Goal: Task Accomplishment & Management: Use online tool/utility

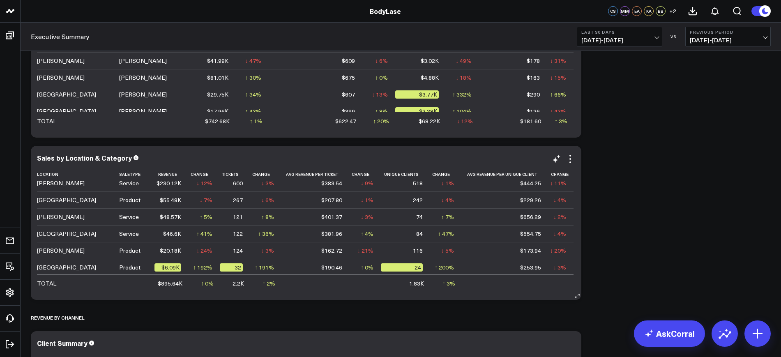
scroll to position [42, 0]
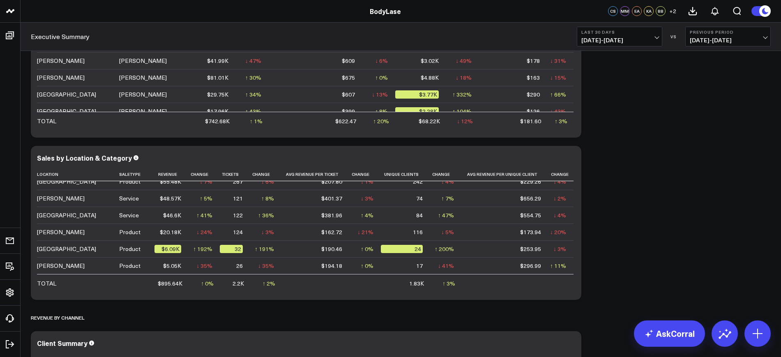
click at [625, 40] on span "[DATE] - [DATE]" at bounding box center [620, 40] width 76 height 7
click at [606, 259] on link "Custom Dates" at bounding box center [619, 263] width 85 height 16
select select "9"
select select "2025"
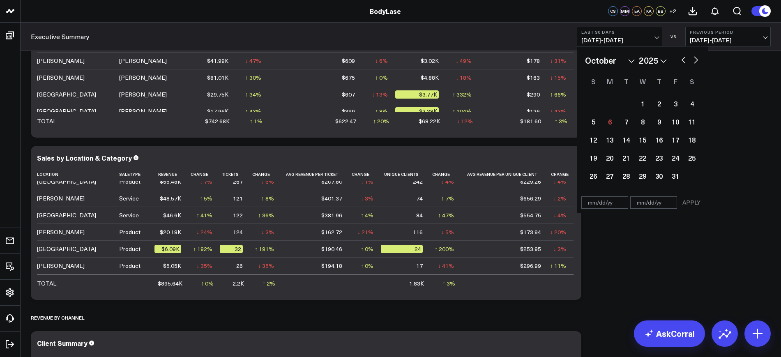
click at [609, 202] on input "text" at bounding box center [605, 202] width 47 height 12
select select "9"
select select "2025"
type input "[DATE]"
select select "8"
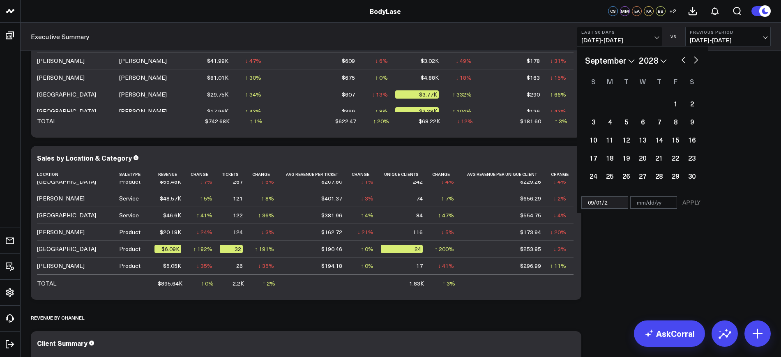
type input "[DATE]"
select select "8"
select select "2025"
type input "[DATE]"
click at [663, 195] on div "[DATE] APPLY" at bounding box center [643, 202] width 132 height 21
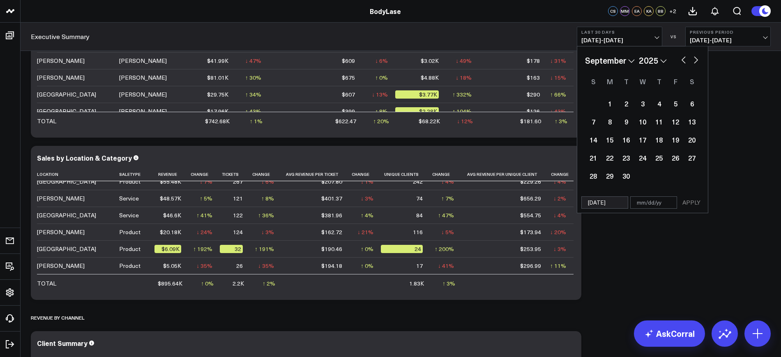
select select "8"
select select "2025"
click at [652, 195] on div "[DATE] APPLY" at bounding box center [643, 202] width 132 height 21
select select "8"
select select "2025"
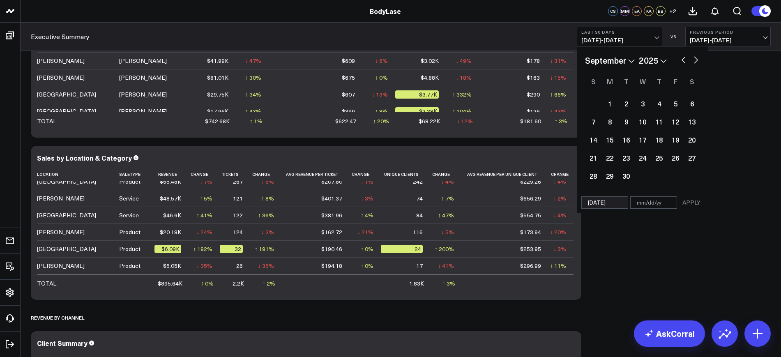
click at [656, 203] on input "text" at bounding box center [653, 202] width 47 height 12
select select "8"
select select "2025"
type input "0"
select select "8"
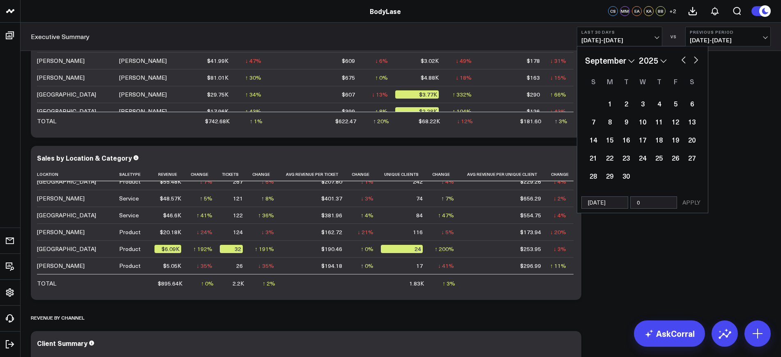
select select "2025"
type input "09"
select select "8"
select select "2025"
type input "09/3"
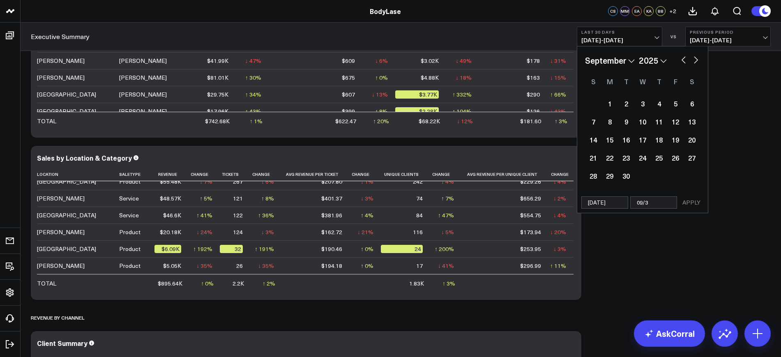
select select "8"
select select "2025"
type input "09/30"
select select "8"
select select "2025"
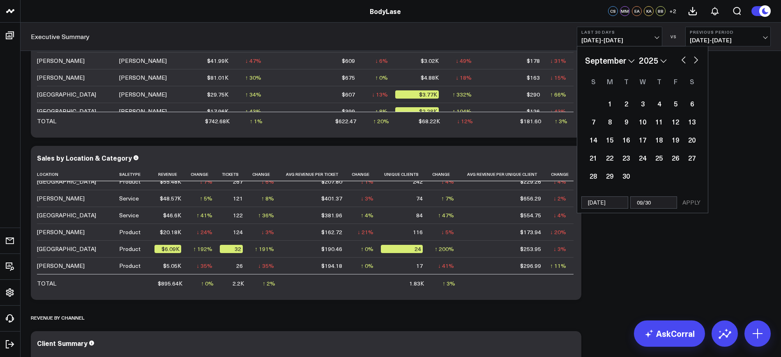
type input "09/30/2"
select select "8"
select select "2025"
type input "[DATE]"
select select "8"
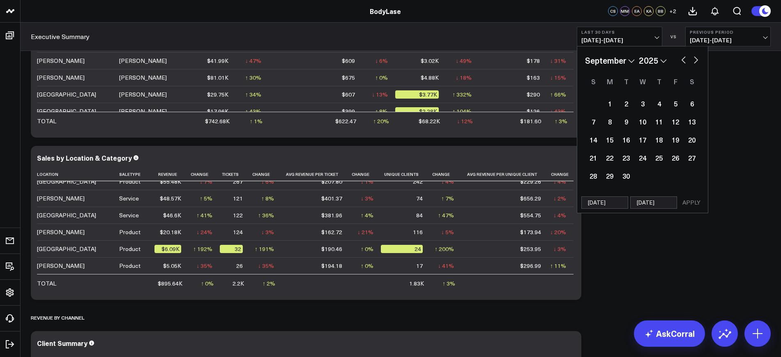
select select "2025"
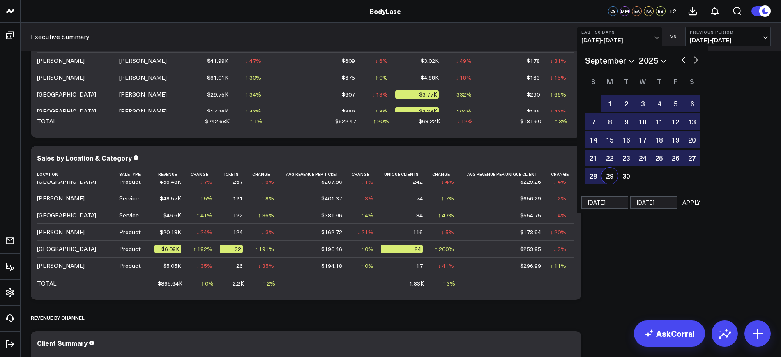
type input "[DATE]"
click at [690, 200] on button "APPLY" at bounding box center [691, 202] width 25 height 12
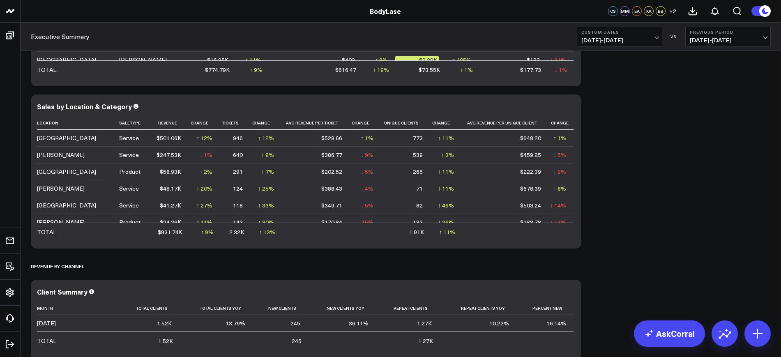
click at [716, 39] on span "[DATE] - [DATE]" at bounding box center [728, 40] width 76 height 7
click at [695, 88] on link "YoY" at bounding box center [728, 86] width 85 height 16
click at [570, 105] on icon at bounding box center [571, 108] width 10 height 10
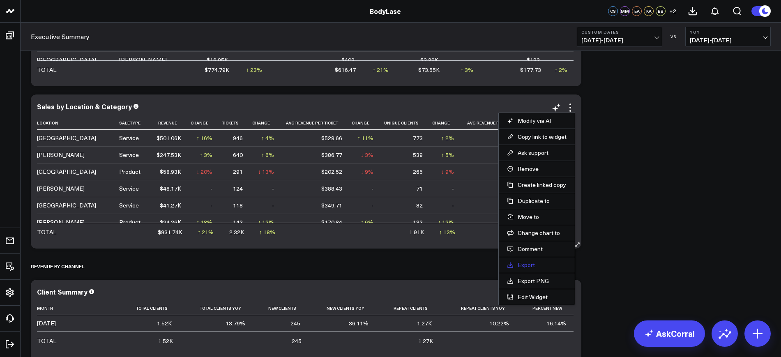
click at [526, 262] on link "Export" at bounding box center [537, 264] width 60 height 7
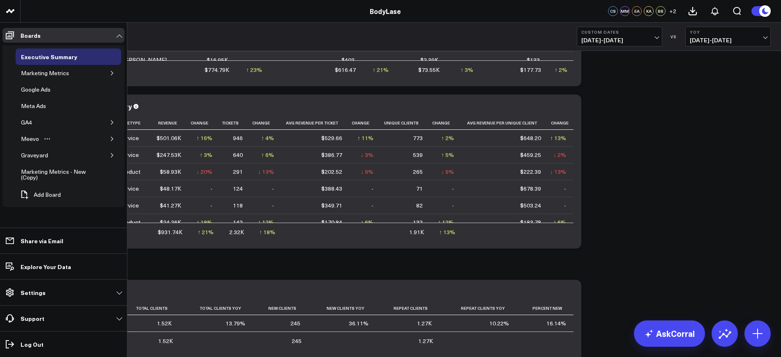
click at [111, 141] on icon "button" at bounding box center [112, 138] width 5 height 5
click at [28, 155] on div "Raleigh Metrics" at bounding box center [47, 155] width 45 height 10
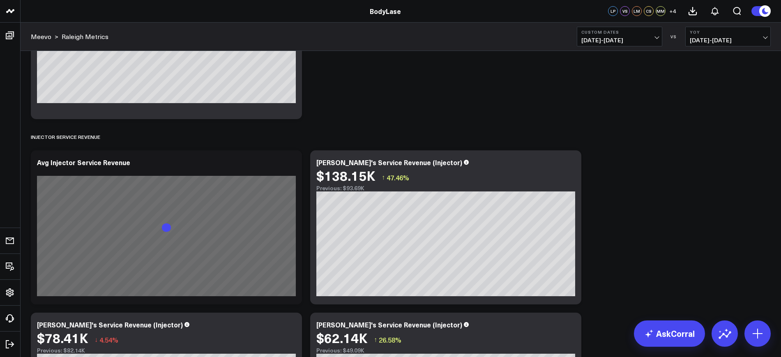
scroll to position [917, 0]
